Goal: Information Seeking & Learning: Compare options

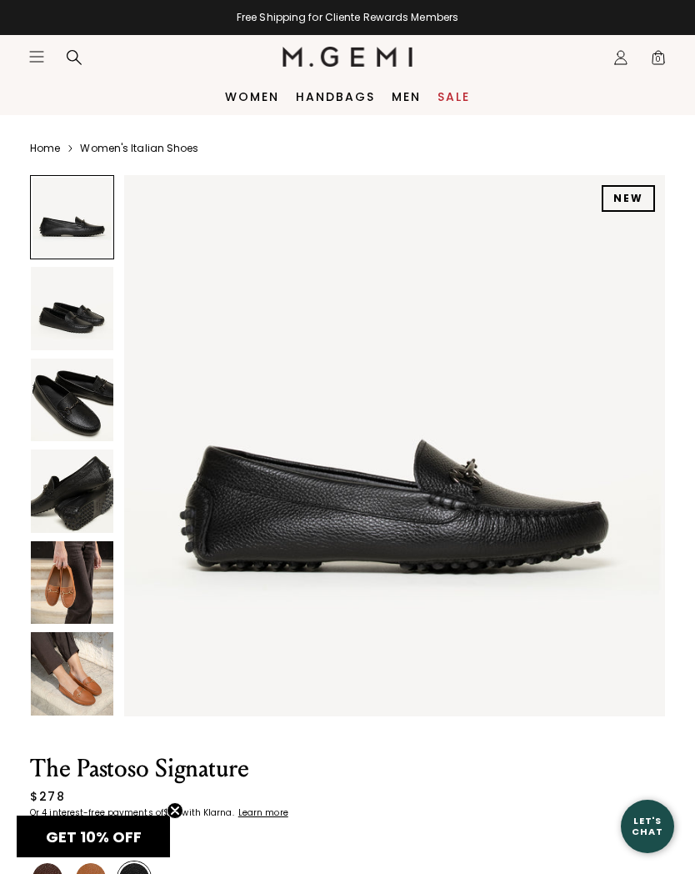
click at [108, 698] on img at bounding box center [72, 673] width 83 height 83
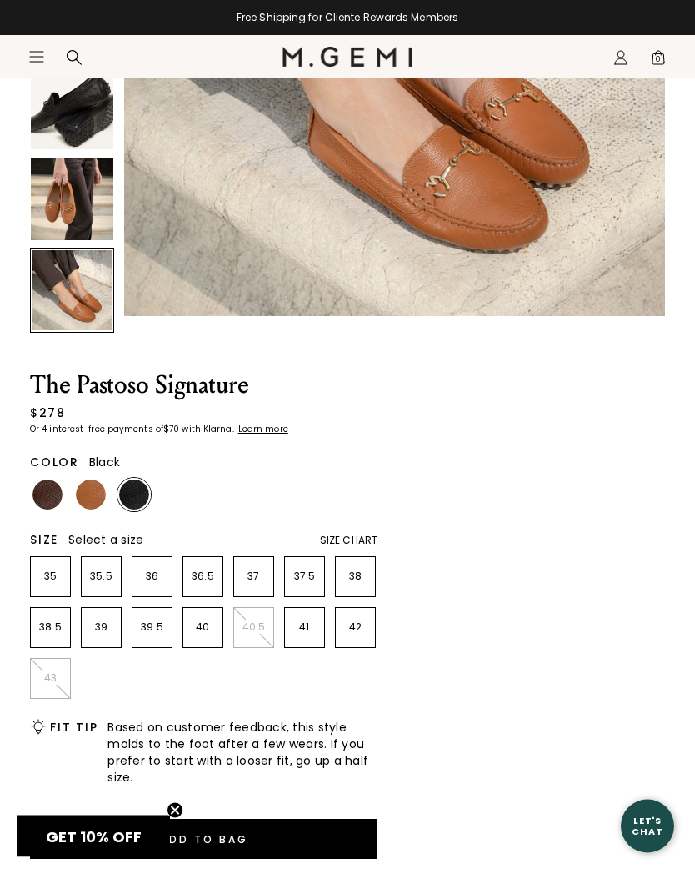
scroll to position [385, 0]
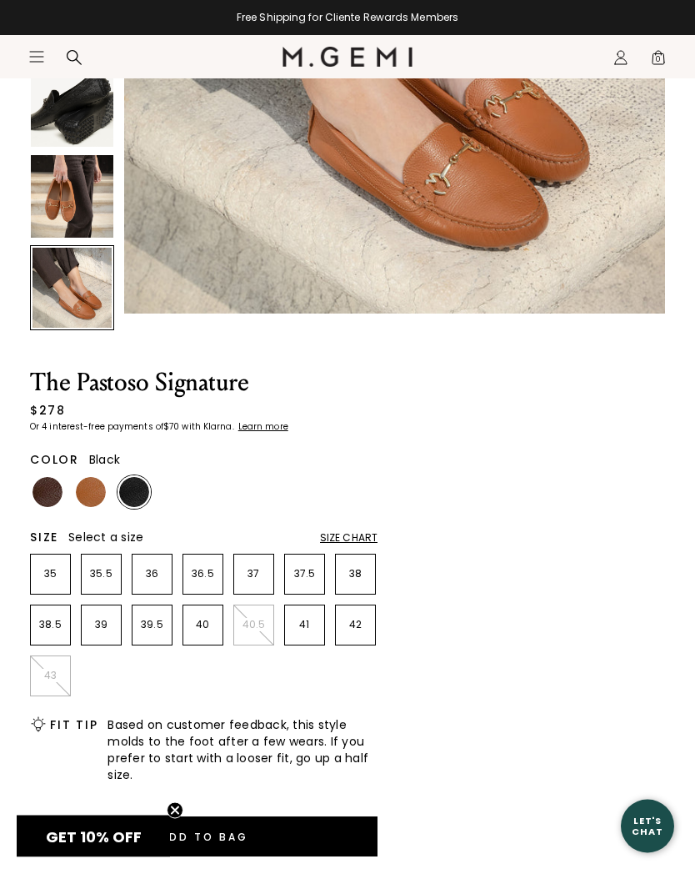
click at [58, 467] on h2 "Color" at bounding box center [54, 460] width 49 height 13
click at [58, 482] on img at bounding box center [48, 492] width 30 height 30
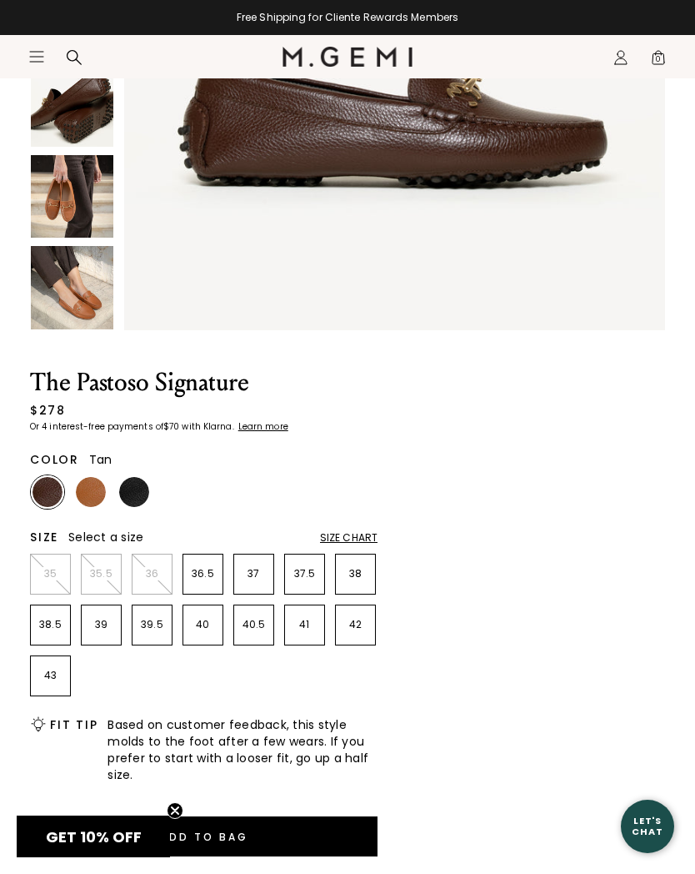
click at [94, 502] on img at bounding box center [91, 492] width 30 height 30
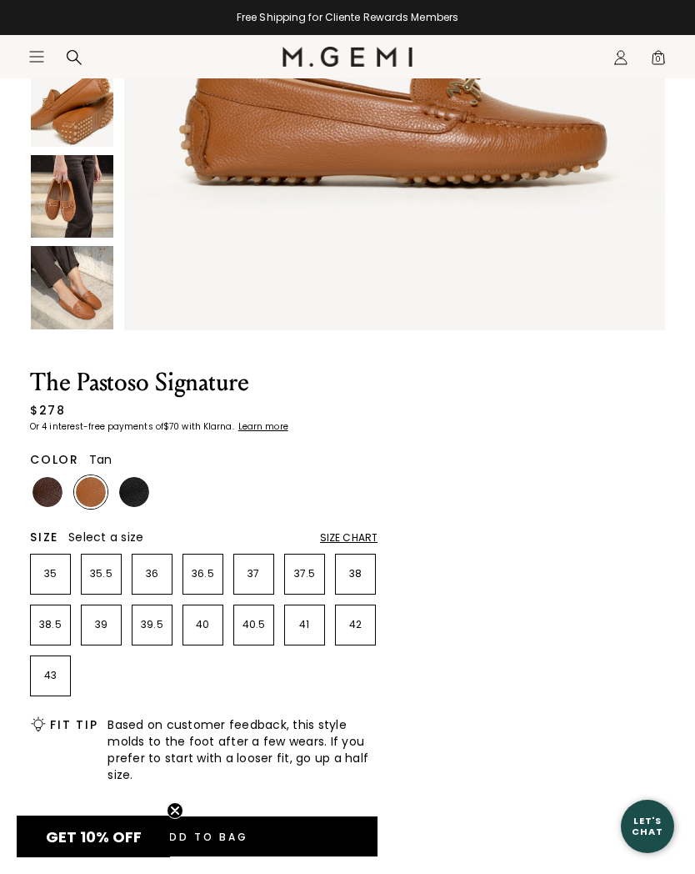
click at [40, 500] on img at bounding box center [48, 492] width 30 height 30
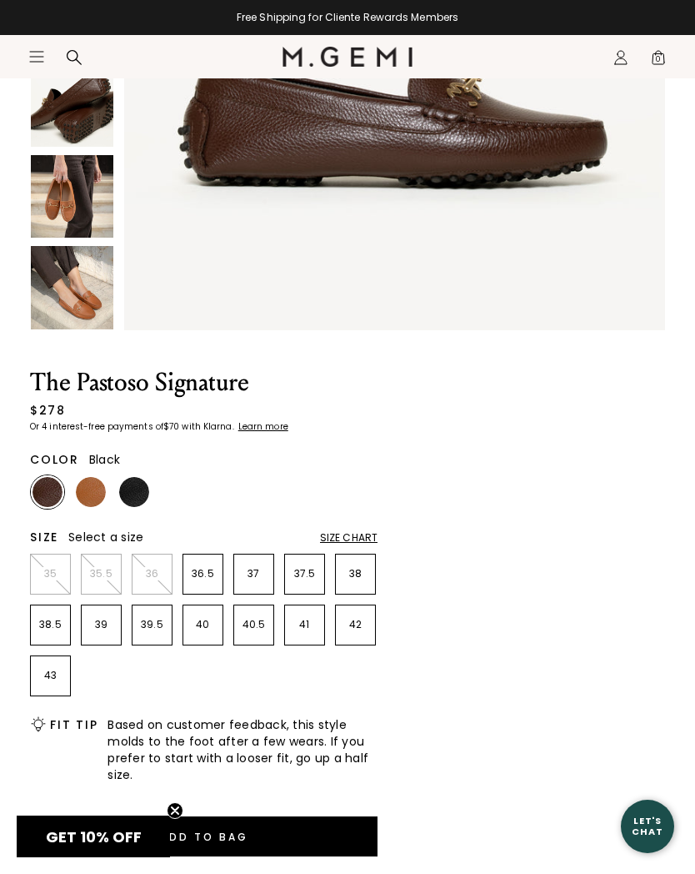
click at [138, 489] on img at bounding box center [134, 492] width 30 height 30
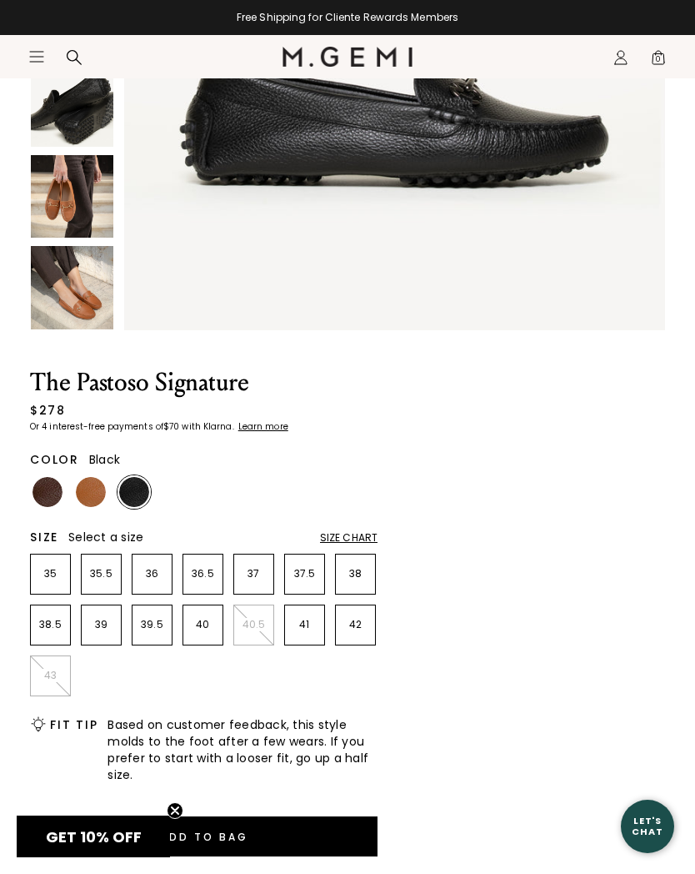
click at [284, 385] on h1 "The Pastoso Signature" at bounding box center [204, 382] width 348 height 25
